Goal: Information Seeking & Learning: Learn about a topic

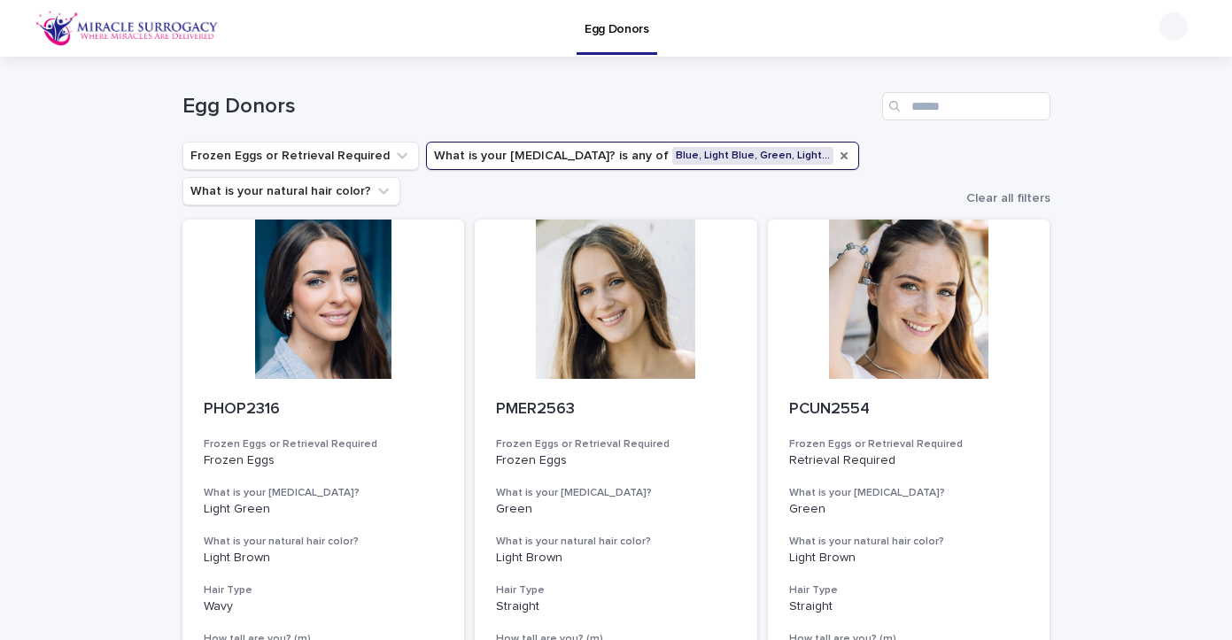
click at [837, 151] on icon "What is your eye color?" at bounding box center [844, 156] width 14 height 14
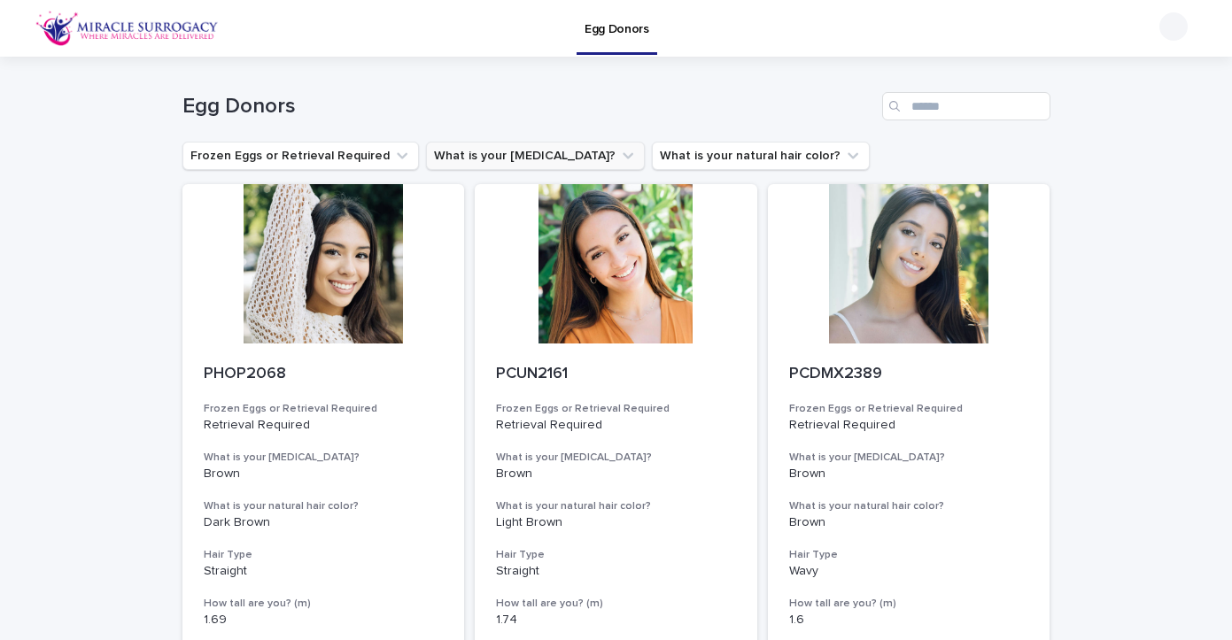
click at [195, 47] on div "Egg Donors" at bounding box center [616, 28] width 1232 height 57
click at [181, 34] on img at bounding box center [126, 28] width 183 height 35
click at [112, 24] on img at bounding box center [126, 28] width 183 height 35
click at [538, 158] on button "What is your [MEDICAL_DATA]?" at bounding box center [535, 156] width 219 height 28
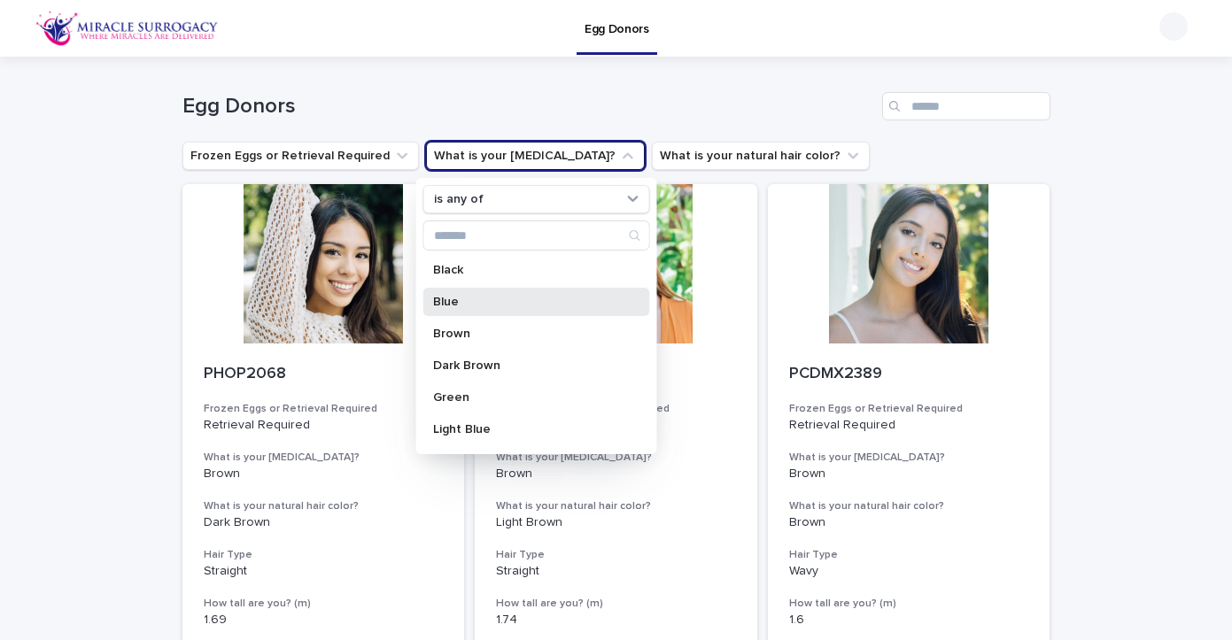
click at [491, 299] on p "Blue" at bounding box center [527, 302] width 188 height 12
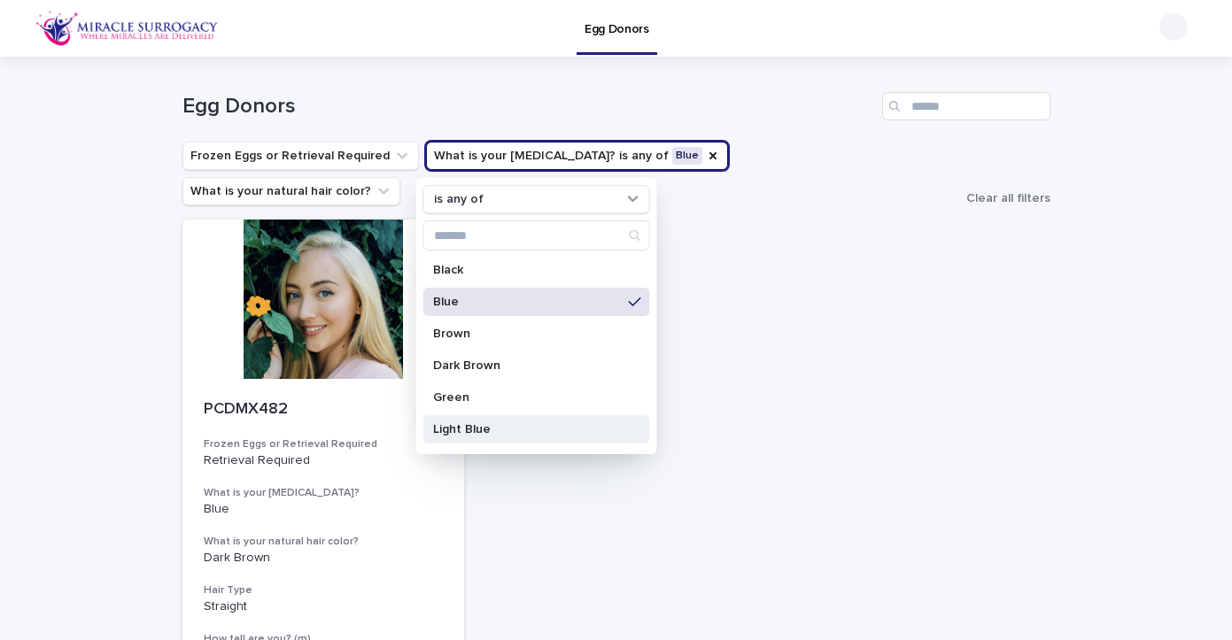
click at [472, 422] on div "Light Blue" at bounding box center [535, 429] width 227 height 28
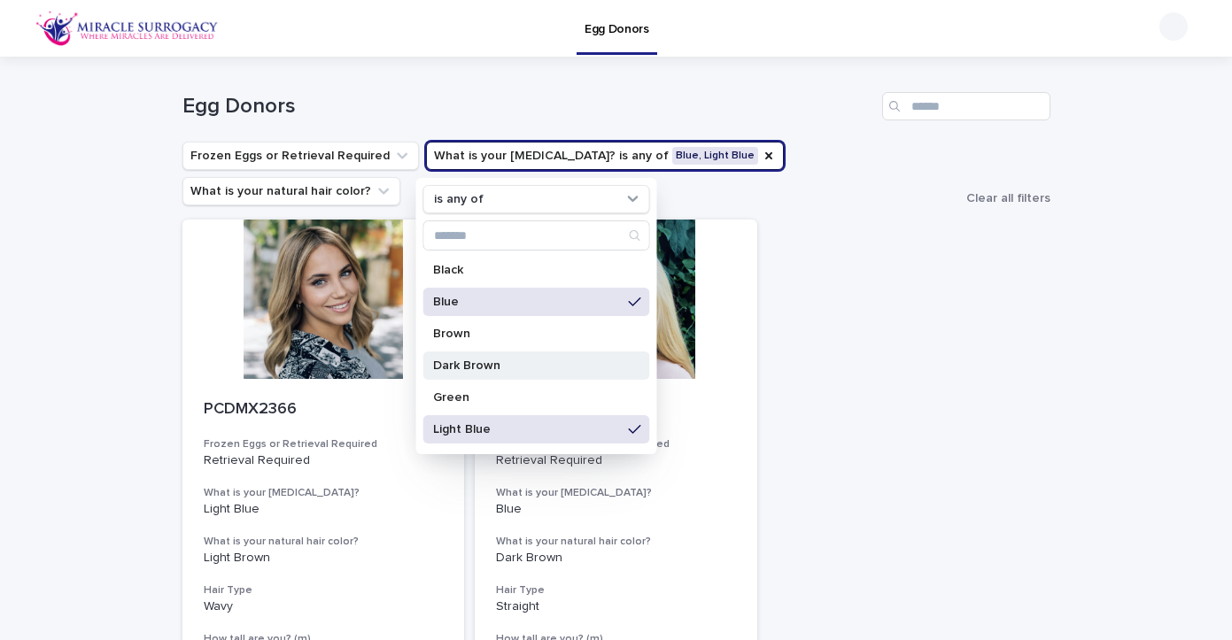
scroll to position [54, 0]
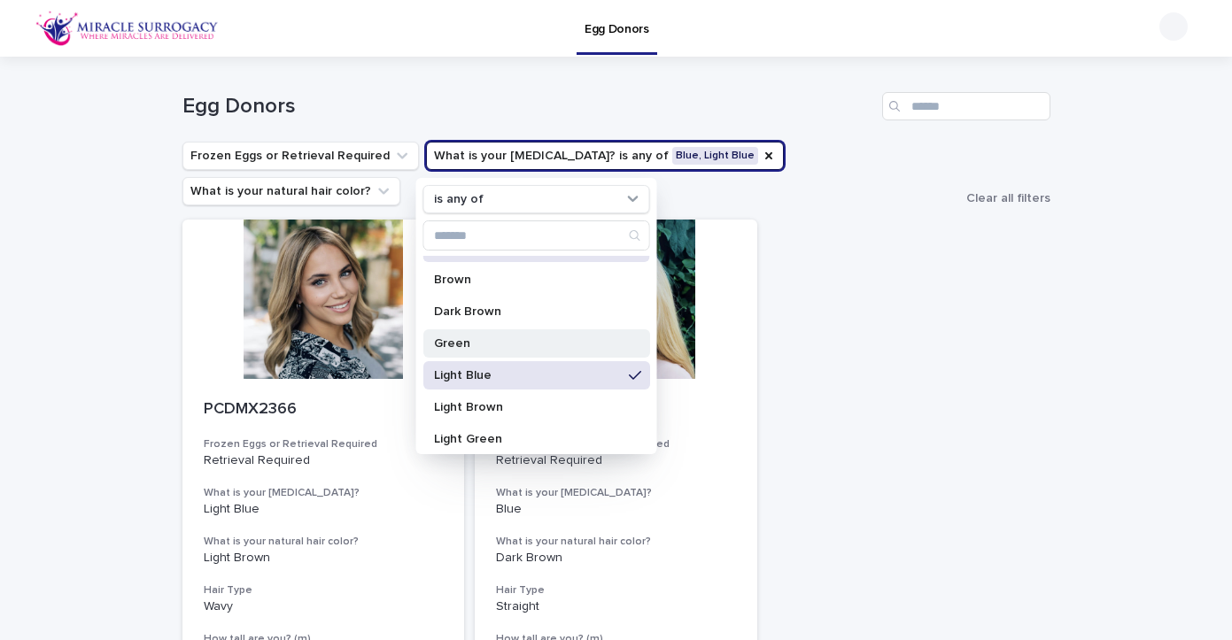
click at [468, 339] on p "Green" at bounding box center [527, 343] width 188 height 12
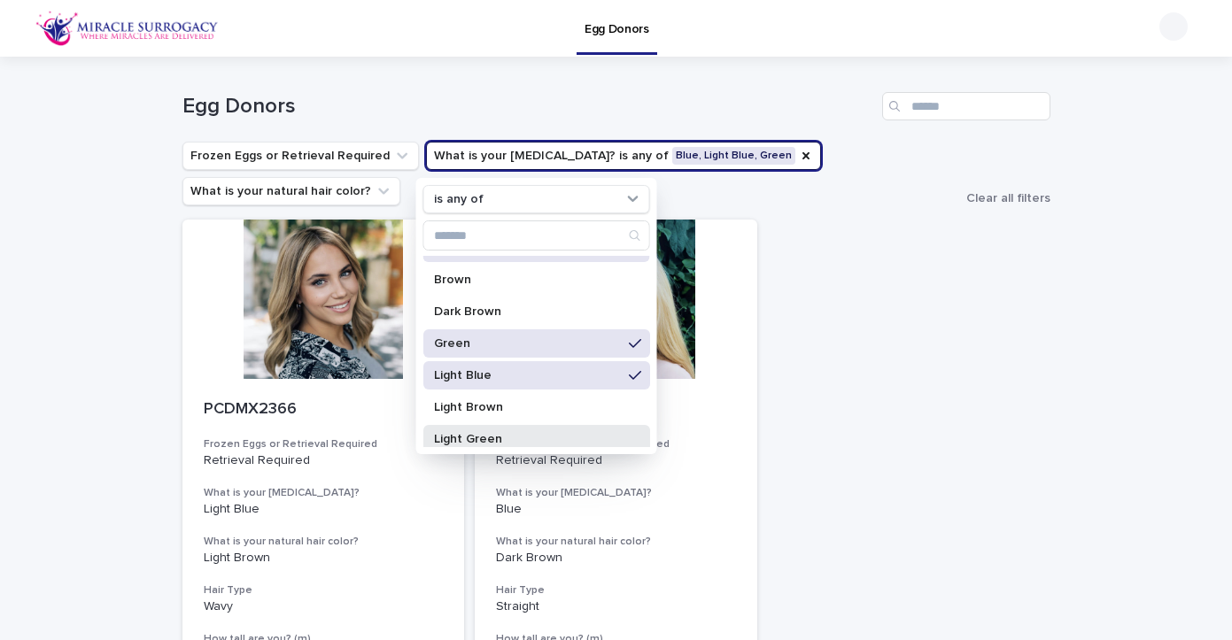
click at [471, 439] on p "Light Green" at bounding box center [527, 439] width 188 height 12
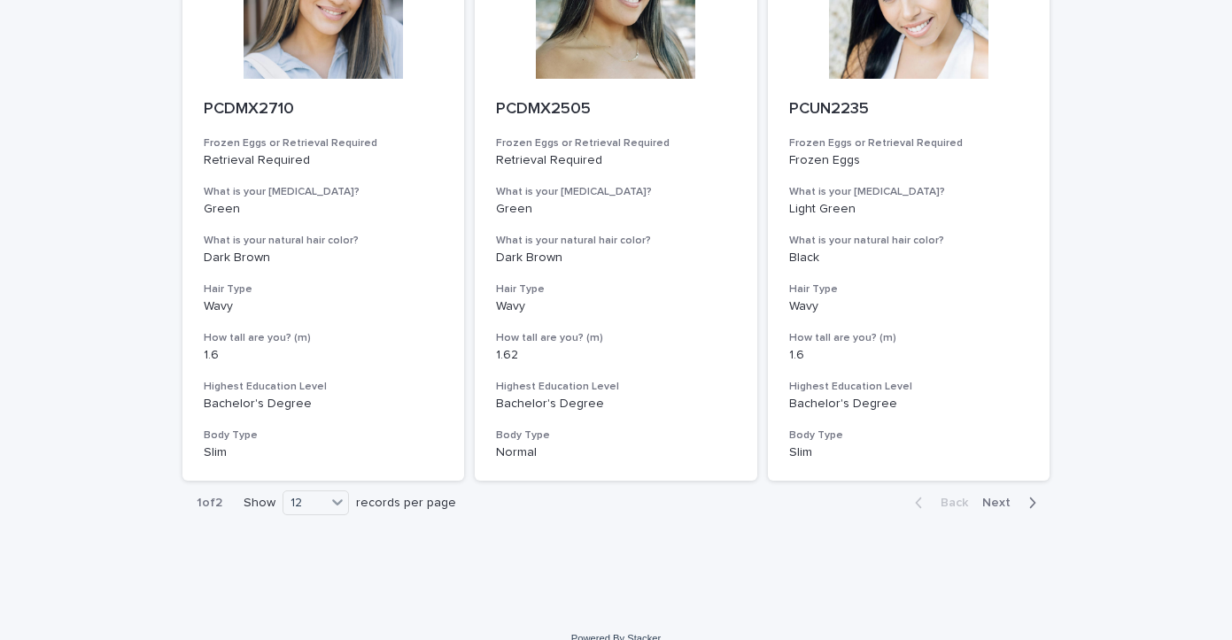
scroll to position [2016, 0]
click at [993, 498] on span "Next" at bounding box center [1001, 504] width 39 height 12
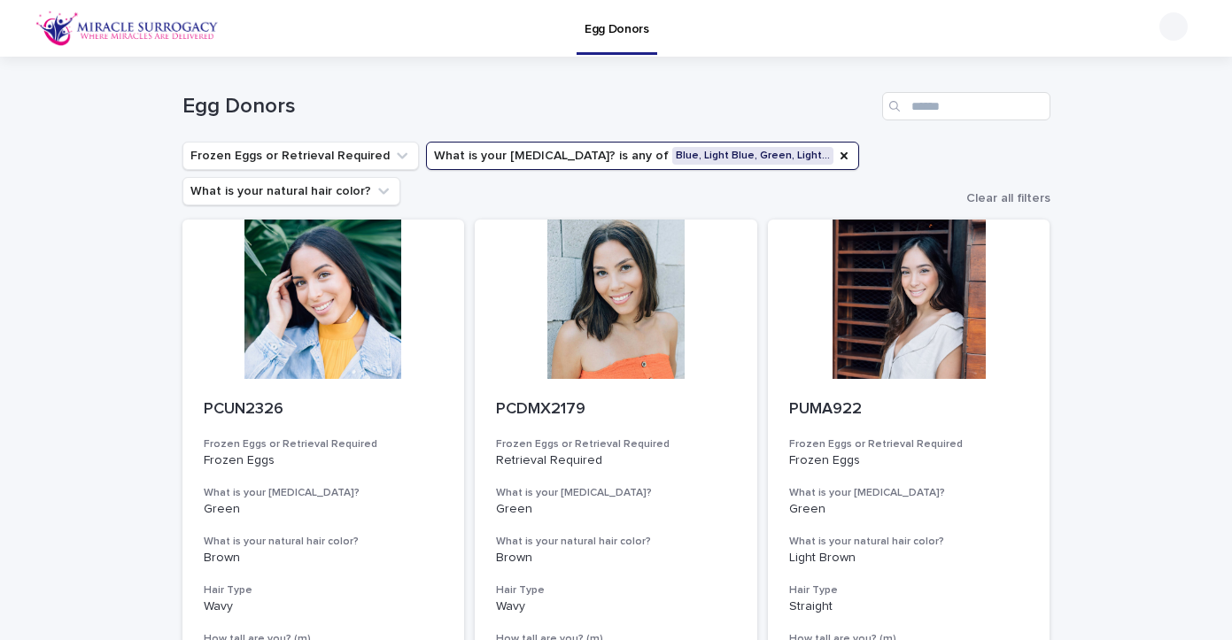
click at [163, 27] on img at bounding box center [126, 28] width 183 height 35
